Goal: Navigation & Orientation: Find specific page/section

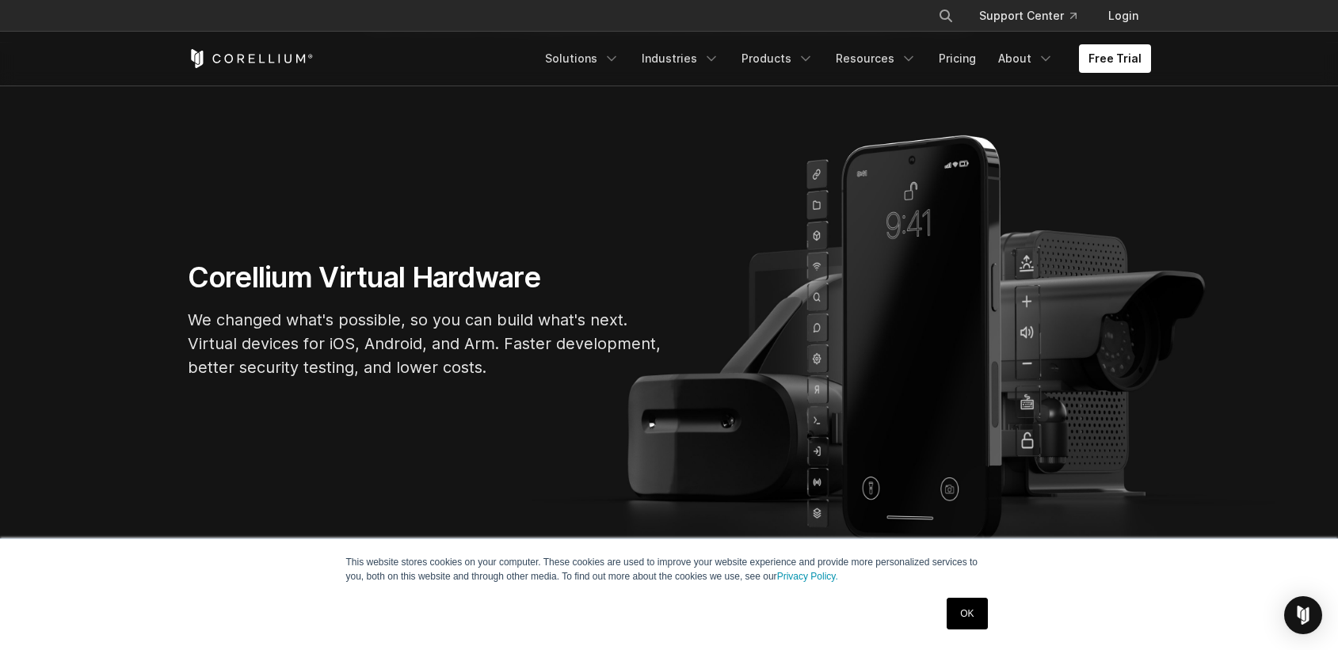
scroll to position [126, 0]
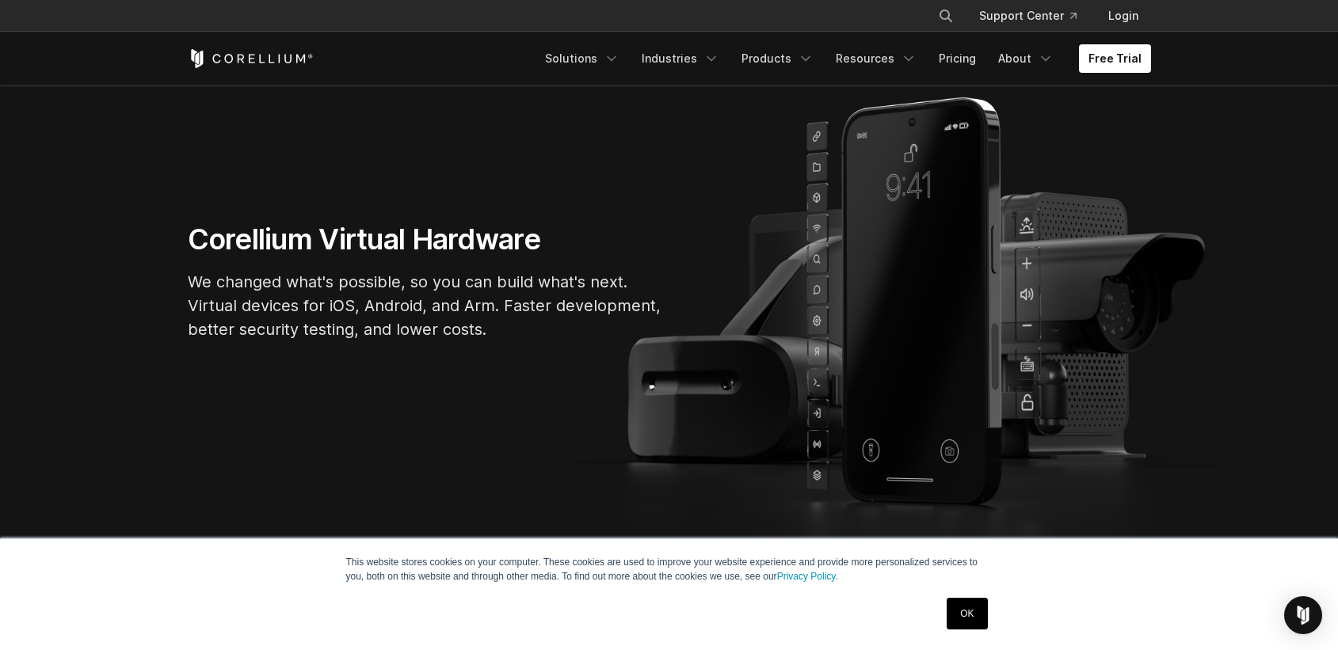
click at [966, 608] on link "OK" at bounding box center [967, 614] width 40 height 32
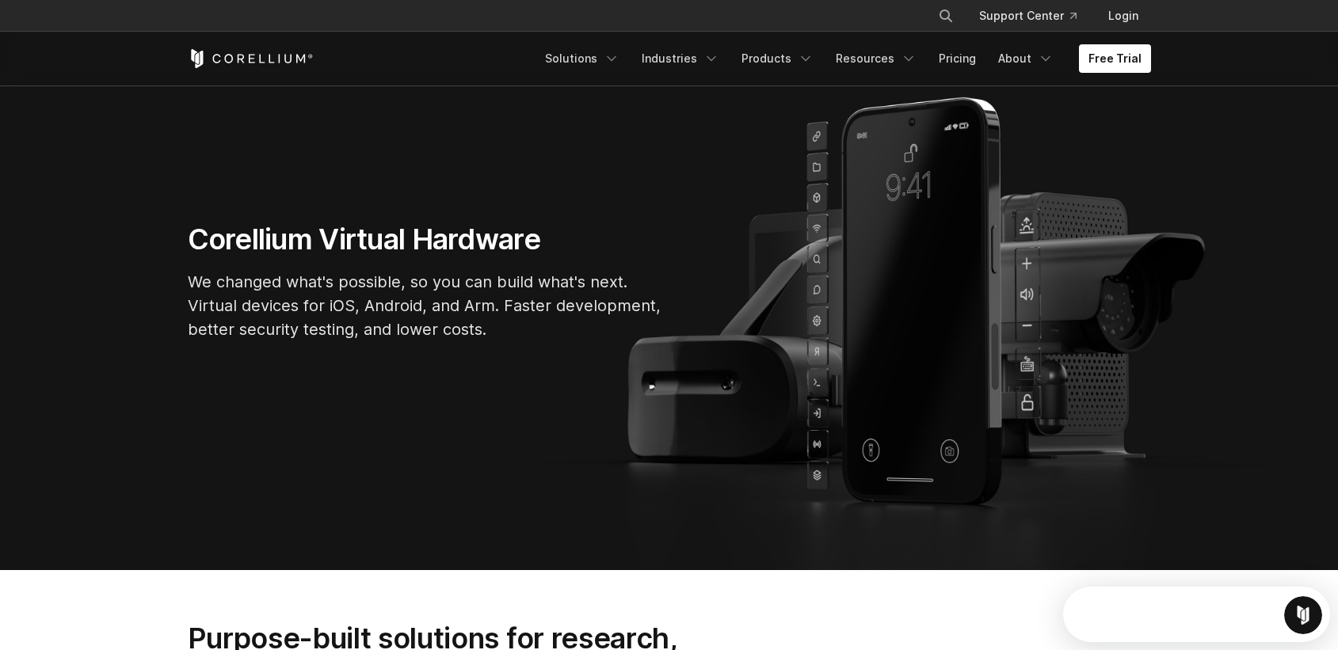
scroll to position [0, 0]
click at [989, 66] on link "About" at bounding box center [1026, 58] width 74 height 29
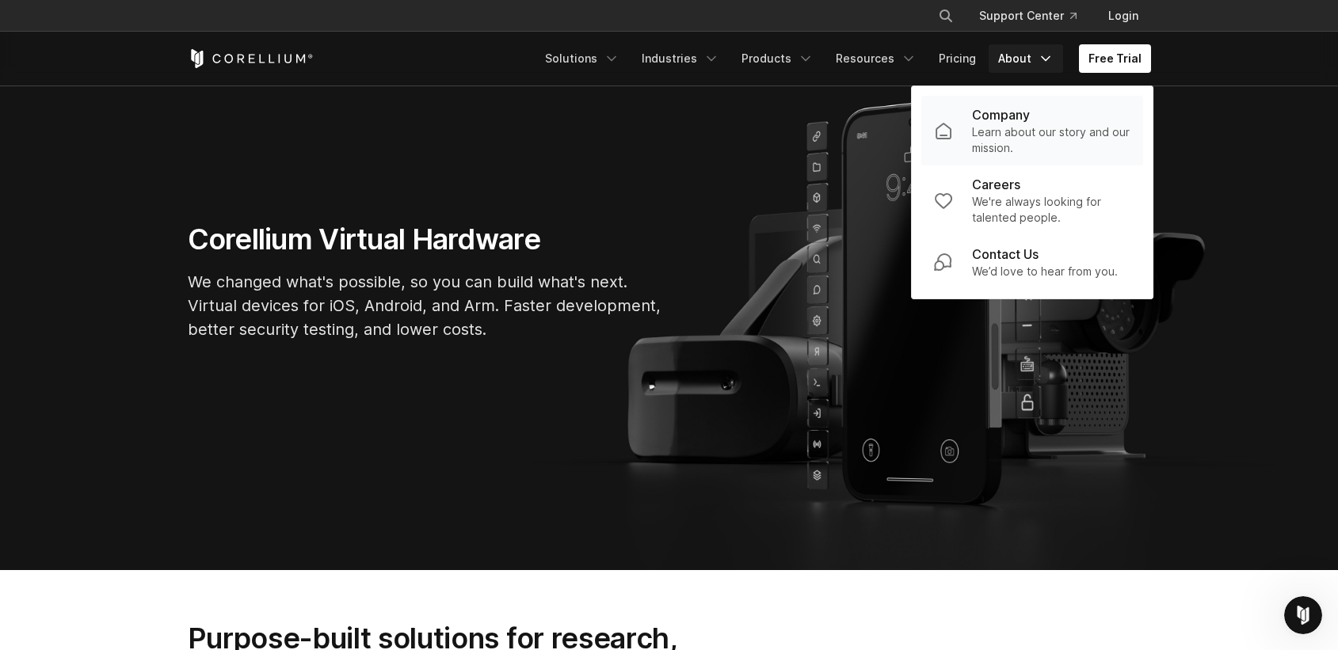
click at [984, 124] on p "Company" at bounding box center [1001, 114] width 58 height 19
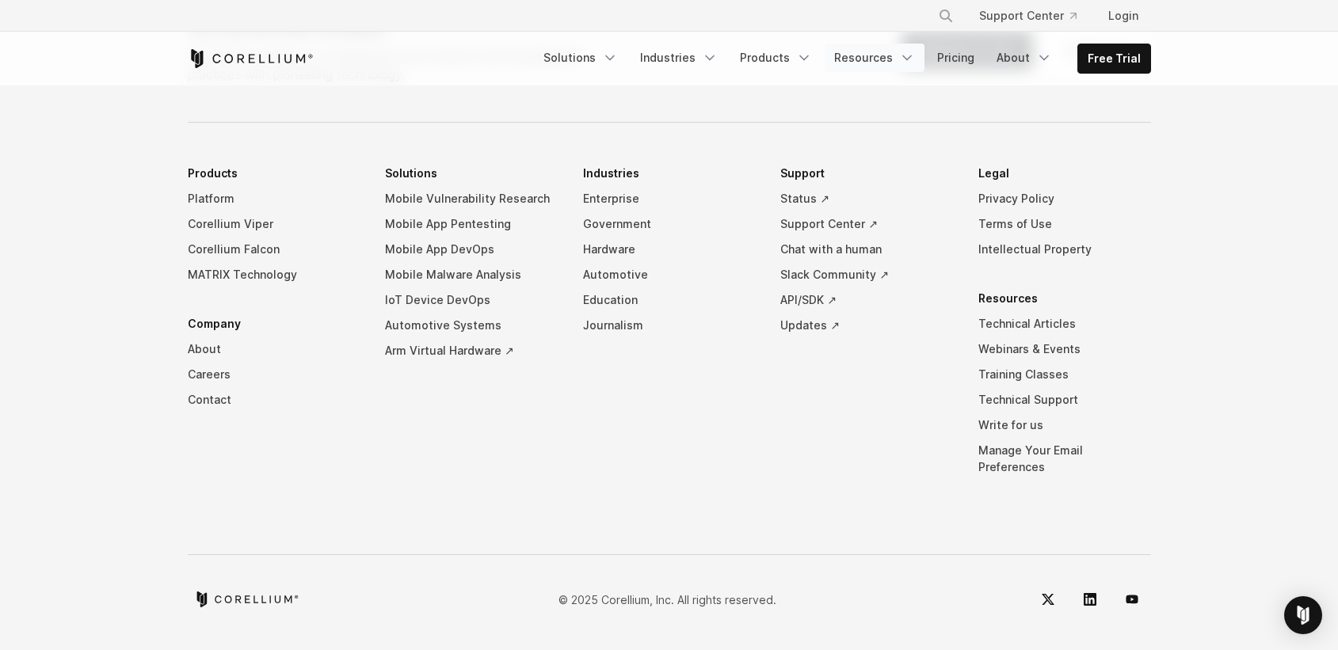
scroll to position [3209, 0]
click at [825, 72] on link "Resources" at bounding box center [875, 58] width 100 height 29
